Goal: Task Accomplishment & Management: Complete application form

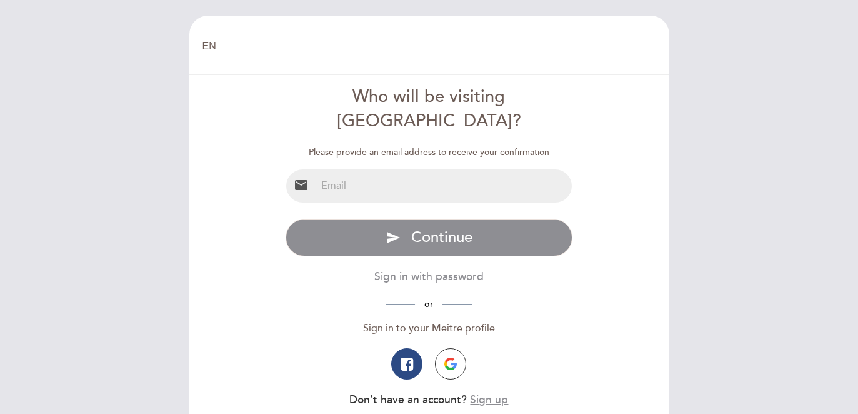
click at [388, 169] on input "email" at bounding box center [444, 185] width 256 height 33
drag, startPoint x: 430, startPoint y: 161, endPoint x: 292, endPoint y: 156, distance: 137.6
click at [292, 169] on div "email [EMAIL_ADDRESS][DOMAIN_NAME]" at bounding box center [429, 186] width 287 height 34
type input "[EMAIL_ADDRESS][DOMAIN_NAME]"
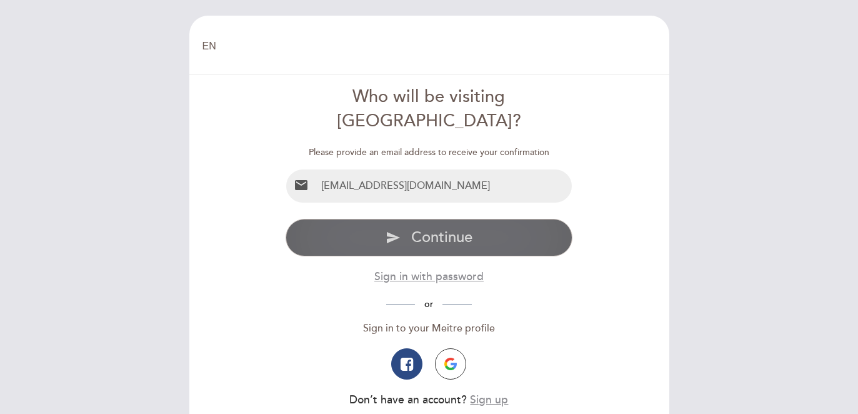
click at [396, 230] on icon "send" at bounding box center [393, 237] width 15 height 15
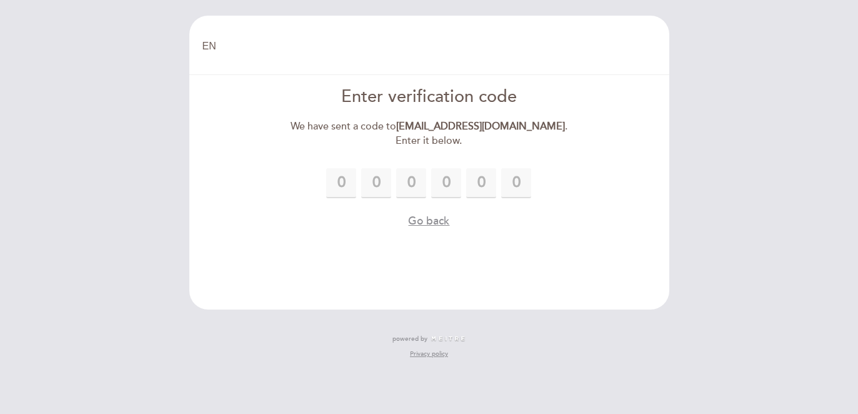
type input "2"
type input "4"
type input "1"
type input "7"
type input "4"
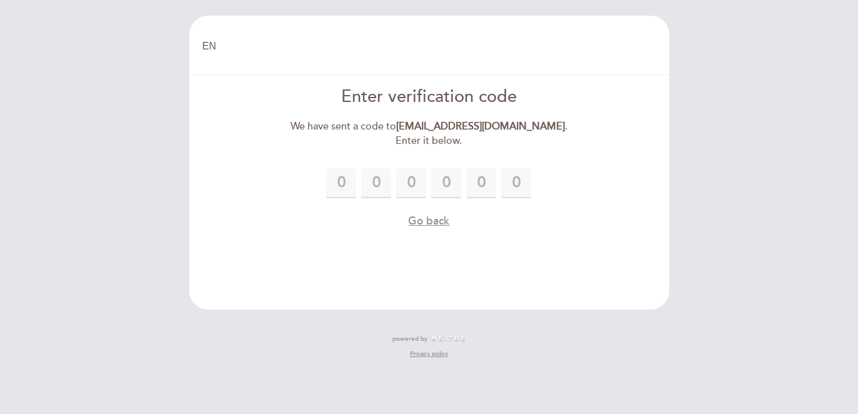
type input "2"
click at [580, 206] on form "Enter verification code We have sent a code to [EMAIL_ADDRESS][DOMAIN_NAME] . E…" at bounding box center [429, 157] width 463 height 144
